Goal: Transaction & Acquisition: Purchase product/service

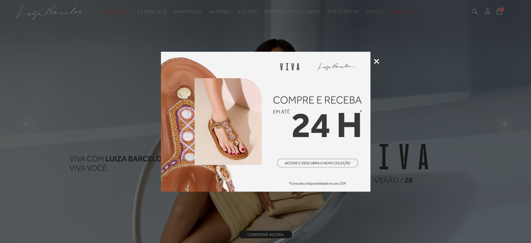
drag, startPoint x: 375, startPoint y: 63, endPoint x: 389, endPoint y: 56, distance: 15.6
click at [375, 63] on icon at bounding box center [376, 61] width 5 height 5
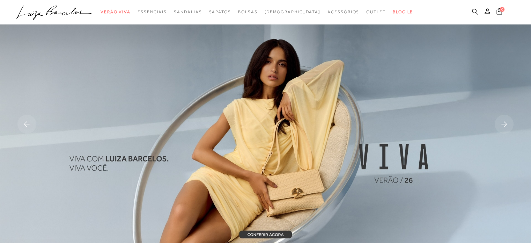
click at [474, 13] on icon at bounding box center [475, 11] width 6 height 6
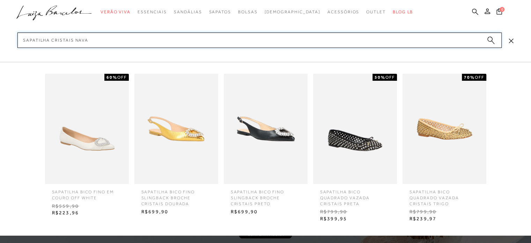
type input "SAPATILHA CRISTAIS NAVAL"
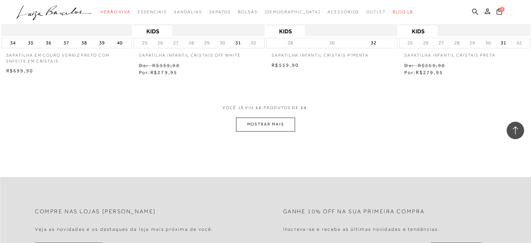
scroll to position [734, 0]
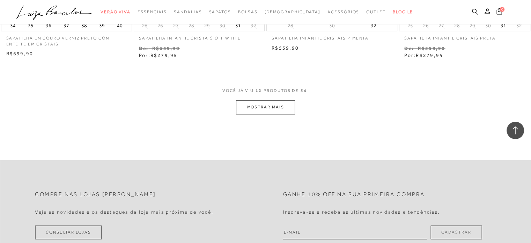
click at [277, 107] on button "MOSTRAR MAIS" at bounding box center [265, 107] width 59 height 14
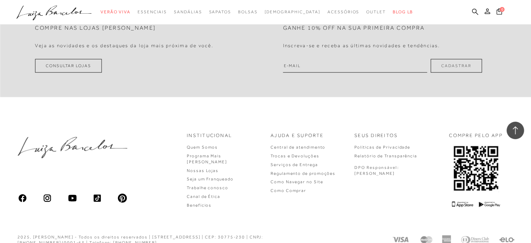
scroll to position [1658, 0]
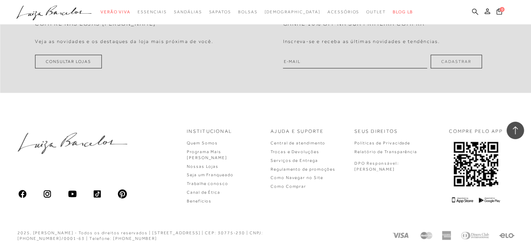
click at [475, 11] on icon at bounding box center [475, 11] width 6 height 7
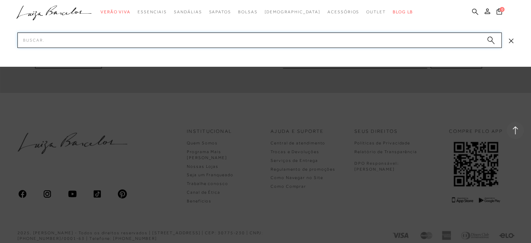
paste input "224652"
type input "224652"
